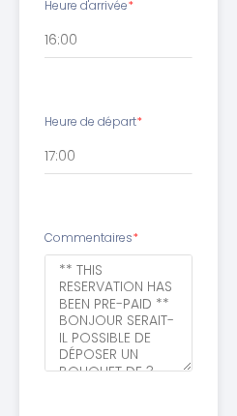
scroll to position [960, 0]
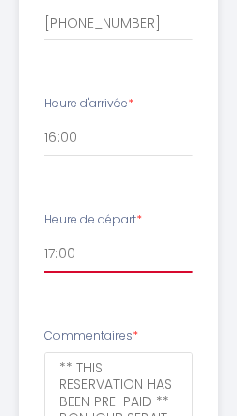
click at [125, 263] on select "00:00 00:30 01:00 01:30 02:00 02:30 03:00 03:30 04:00 04:30 05:00 05:30 06:00 0…" at bounding box center [117, 254] width 147 height 37
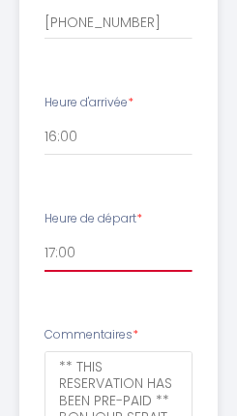
select select "11:00"
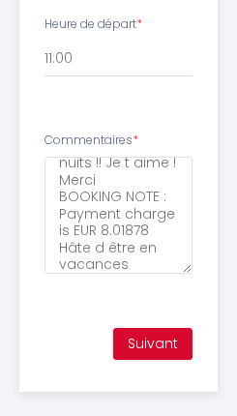
scroll to position [194, 0]
click at [167, 346] on button "Suivant" at bounding box center [152, 344] width 79 height 33
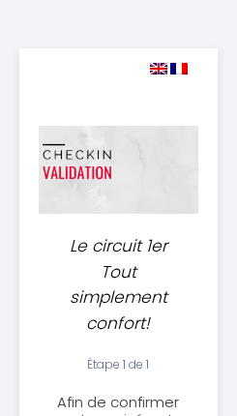
select select "11:00"
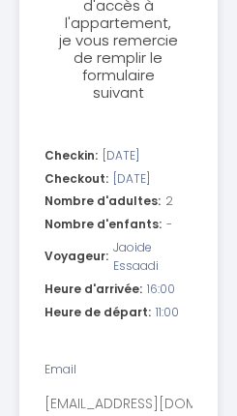
scroll to position [469, 0]
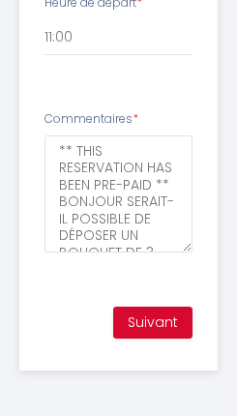
click at [167, 327] on button "Suivant" at bounding box center [152, 323] width 79 height 33
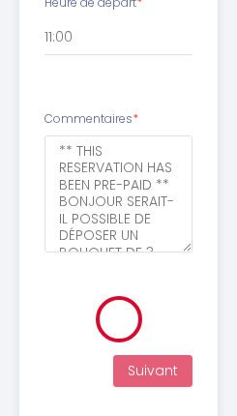
scroll to position [793, 0]
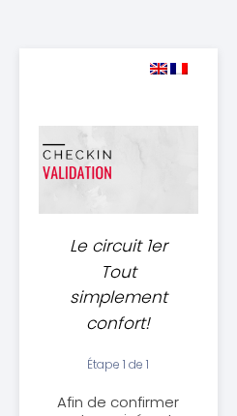
select select "11:00"
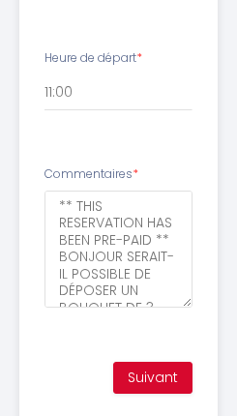
scroll to position [1122, 0]
click at [151, 388] on button "Suivant" at bounding box center [152, 378] width 79 height 33
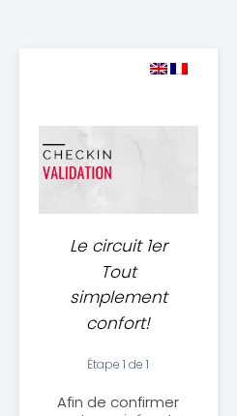
select select "11:00"
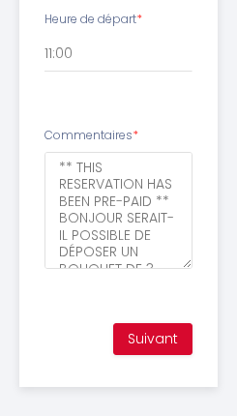
click at [151, 342] on button "Suivant" at bounding box center [152, 339] width 79 height 33
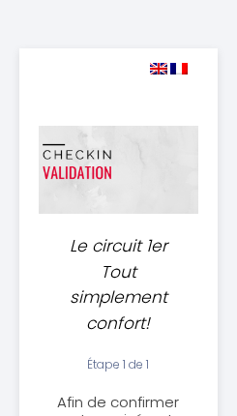
select select "11:00"
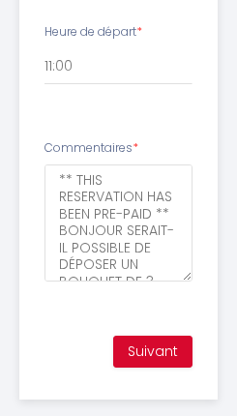
click at [166, 358] on button "Suivant" at bounding box center [152, 352] width 79 height 33
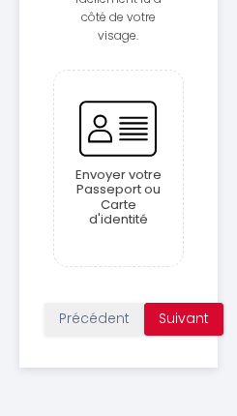
scroll to position [793, 0]
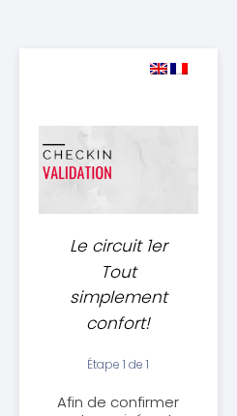
select select "11:00"
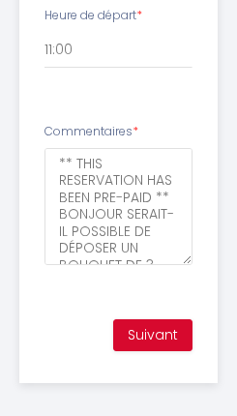
click at [183, 337] on button "Suivant" at bounding box center [152, 335] width 79 height 33
